Goal: Task Accomplishment & Management: Manage account settings

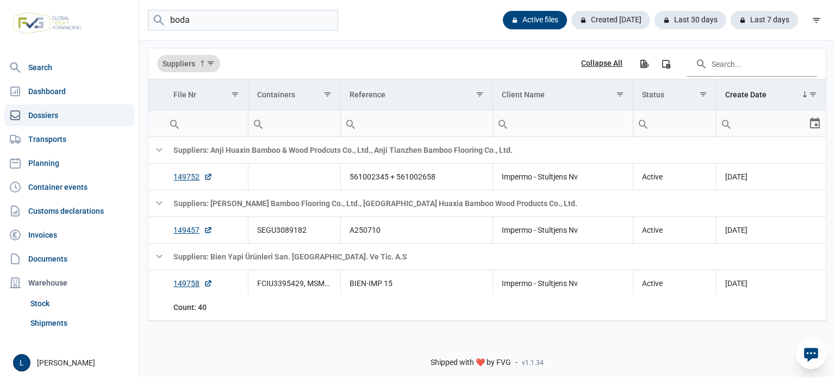
type input "boda"
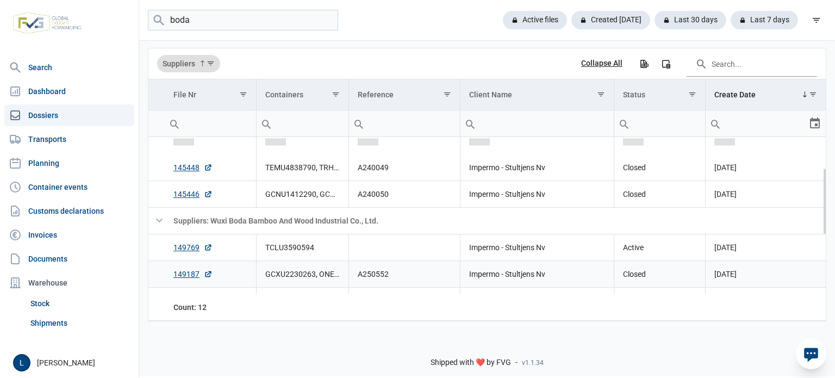
scroll to position [72, 0]
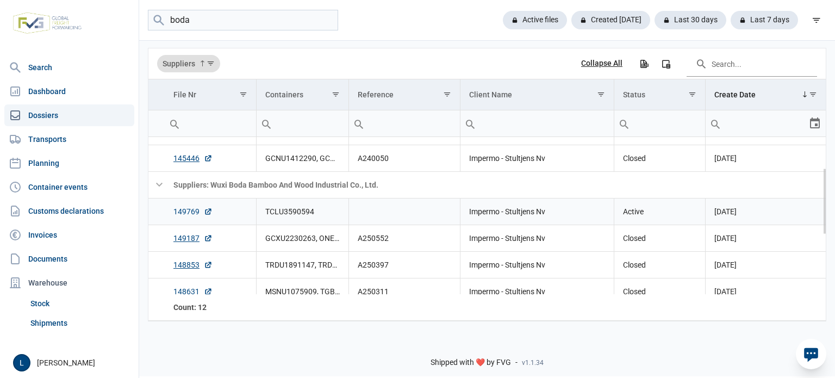
click at [192, 214] on link "149769" at bounding box center [192, 211] width 39 height 11
click at [180, 206] on link "149769" at bounding box center [192, 211] width 39 height 11
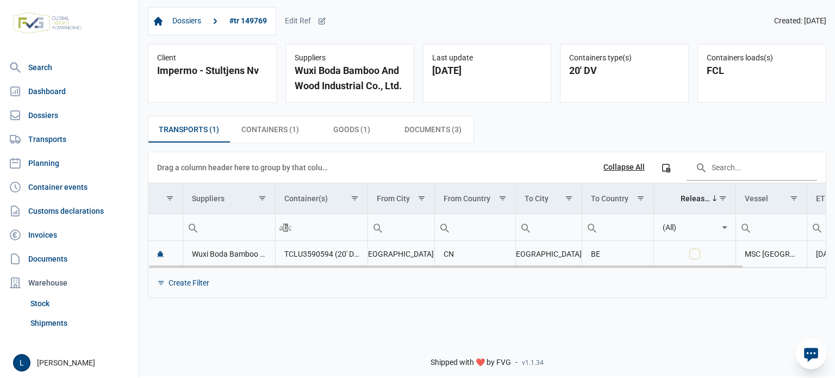
click at [786, 267] on body "For evaluation purposes only. Redistribution prohibited. Please register an exi…" at bounding box center [417, 170] width 835 height 378
click at [767, 263] on div "Data grid with 1 rows and 11 columns" at bounding box center [486, 263] width 677 height 7
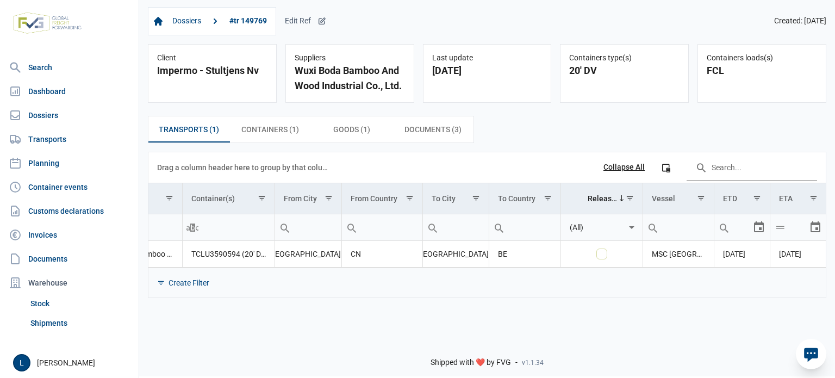
click at [314, 20] on div "Edit Ref" at bounding box center [305, 21] width 41 height 10
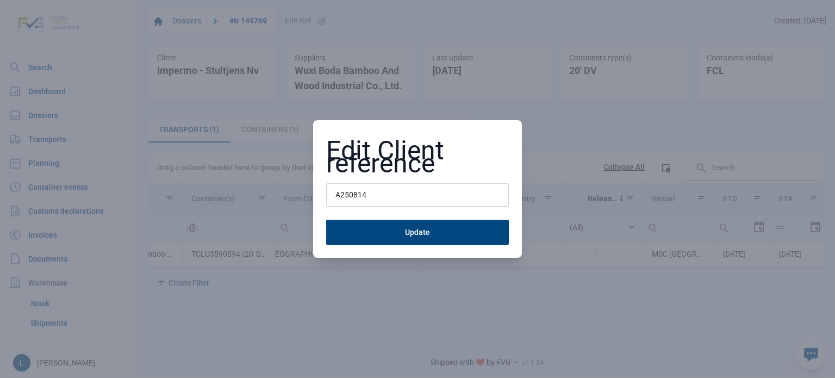
type input "A250814"
click at [326, 220] on button "Update" at bounding box center [417, 232] width 183 height 25
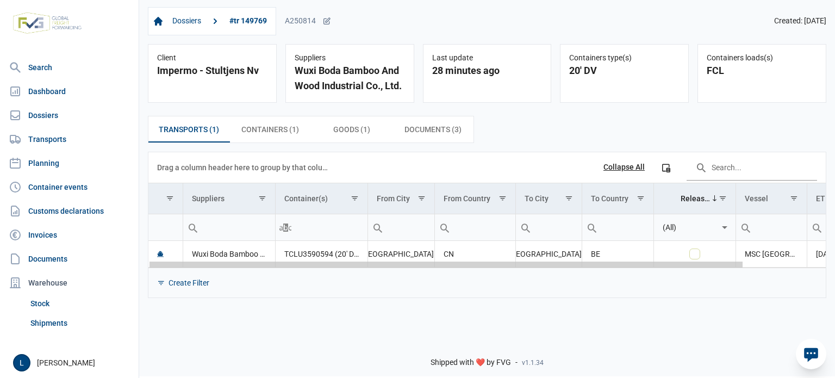
scroll to position [0, 93]
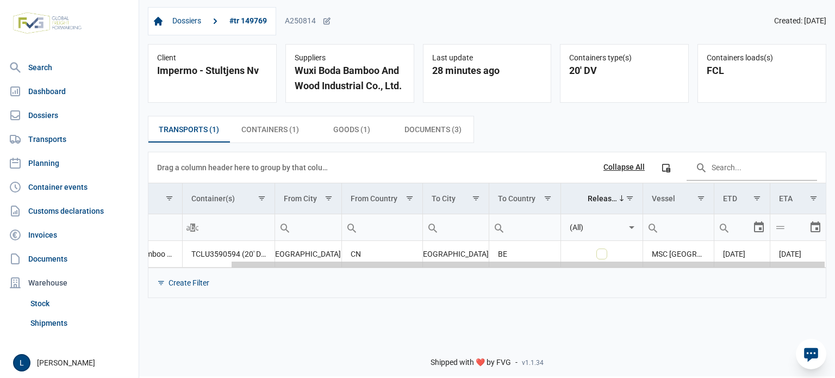
drag, startPoint x: 369, startPoint y: 267, endPoint x: 663, endPoint y: 259, distance: 294.2
click at [663, 259] on body "For evaluation purposes only. Redistribution prohibited. Please register an exi…" at bounding box center [417, 170] width 835 height 378
